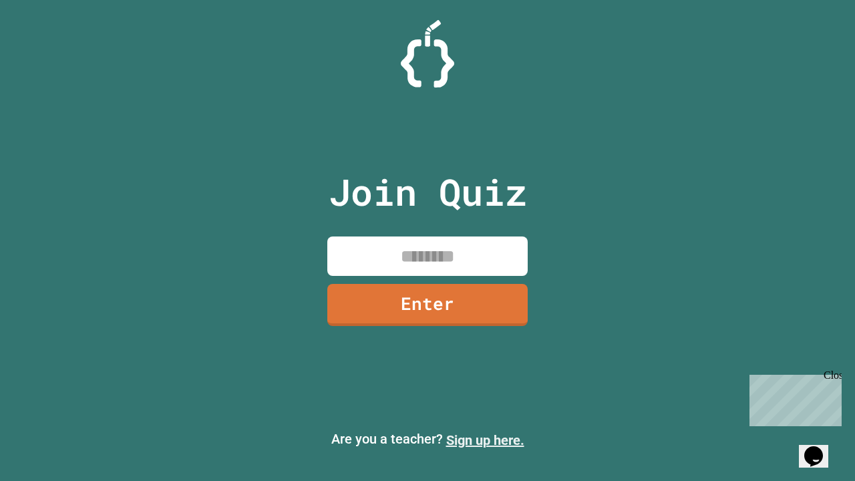
click at [485, 440] on link "Sign up here." at bounding box center [485, 440] width 78 height 16
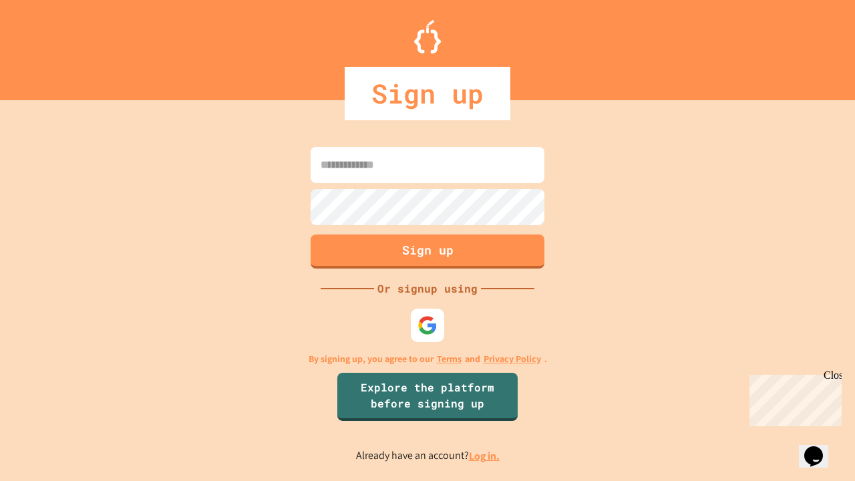
click at [485, 455] on link "Log in." at bounding box center [484, 456] width 31 height 14
